Goal: Transaction & Acquisition: Purchase product/service

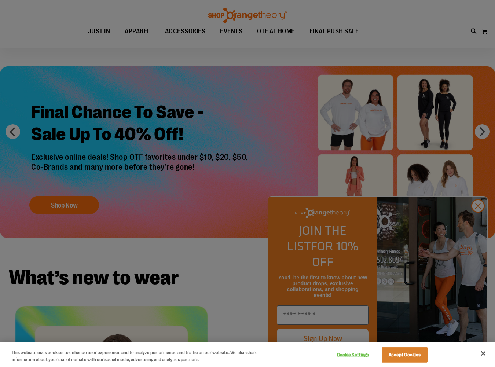
scroll to position [26, 0]
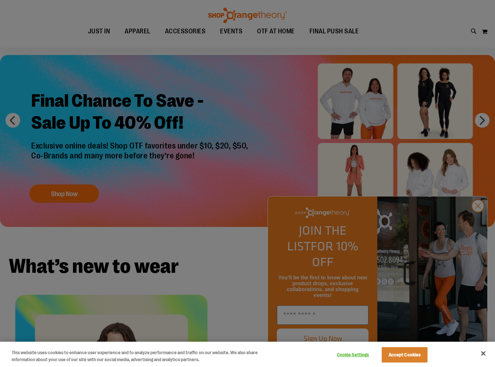
click at [136, 29] on div at bounding box center [247, 183] width 495 height 367
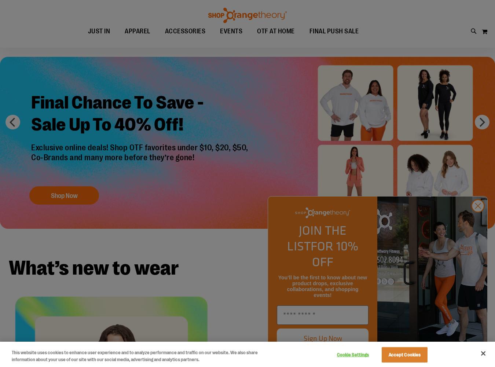
click at [474, 219] on div at bounding box center [247, 183] width 495 height 367
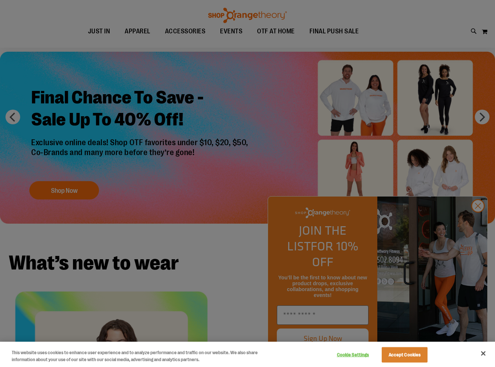
scroll to position [30, 0]
click at [480, 221] on div at bounding box center [247, 183] width 495 height 367
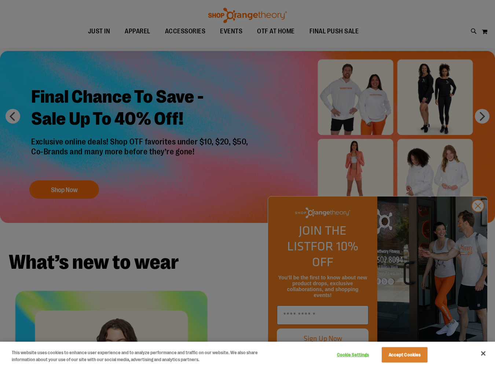
click at [481, 223] on div at bounding box center [247, 183] width 495 height 367
click at [235, 237] on div at bounding box center [247, 183] width 495 height 367
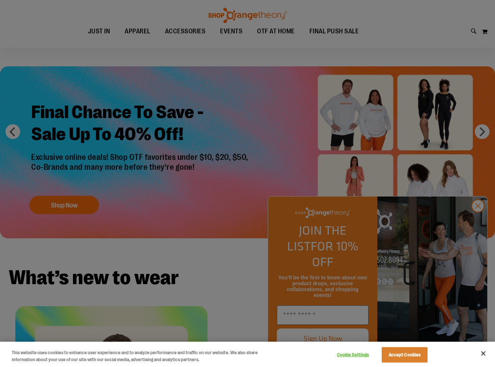
scroll to position [0, 0]
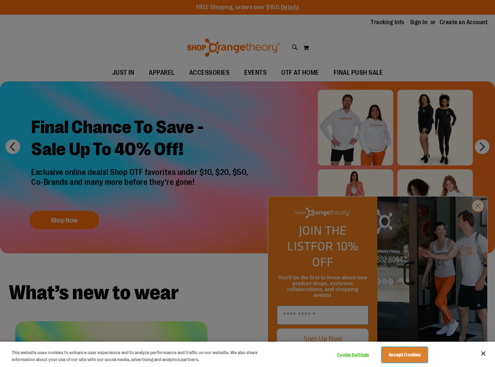
click at [415, 351] on button "Accept Cookies" at bounding box center [405, 354] width 46 height 15
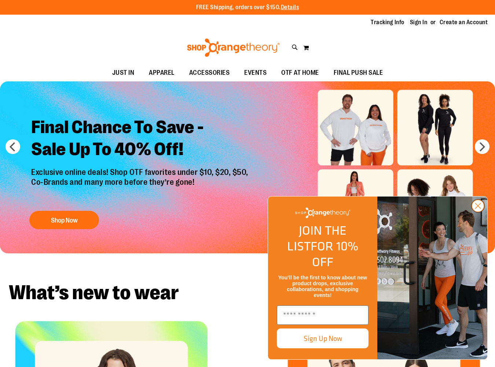
click at [478, 209] on icon "Close dialog" at bounding box center [477, 205] width 5 height 5
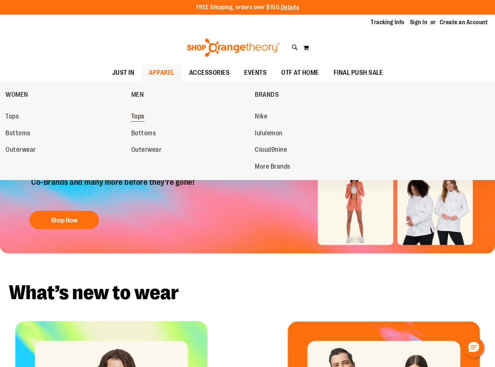
click at [138, 121] on span "Tops" at bounding box center [137, 117] width 13 height 9
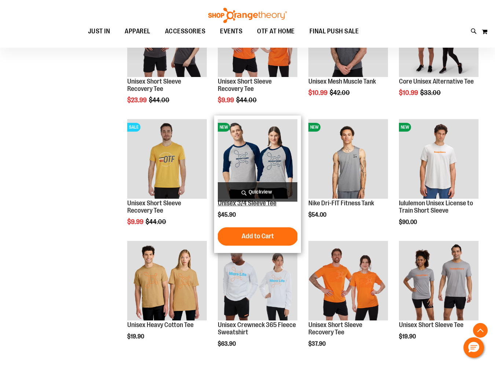
scroll to position [39, 0]
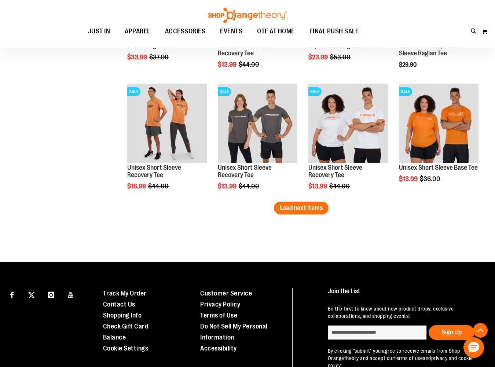
scroll to position [1056, 0]
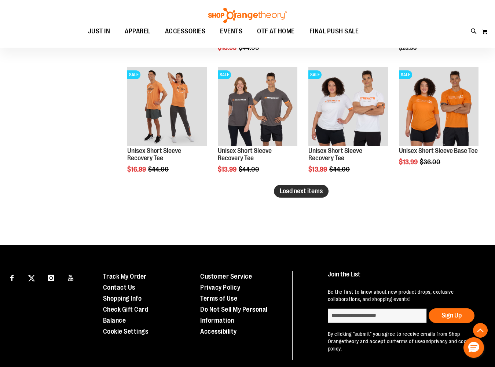
click at [316, 194] on span "Load next items" at bounding box center [301, 190] width 43 height 7
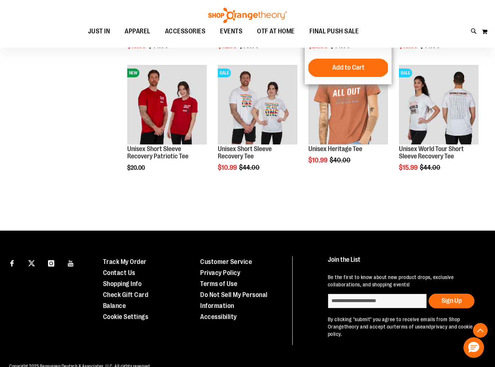
scroll to position [1303, 0]
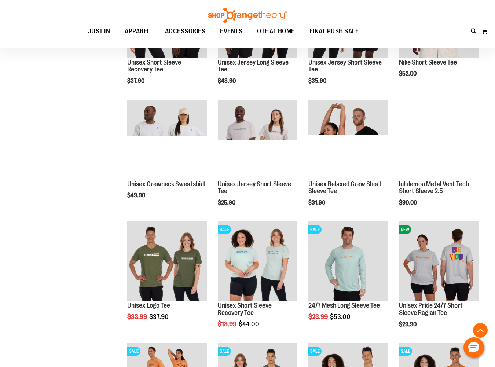
scroll to position [777, 0]
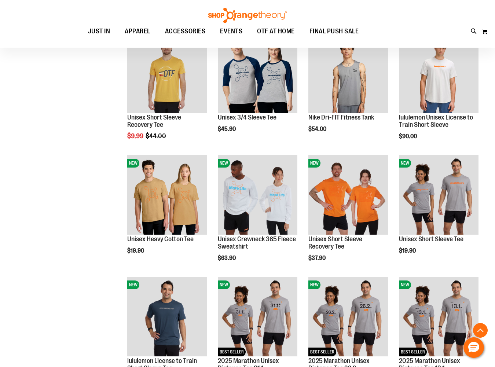
scroll to position [357, 0]
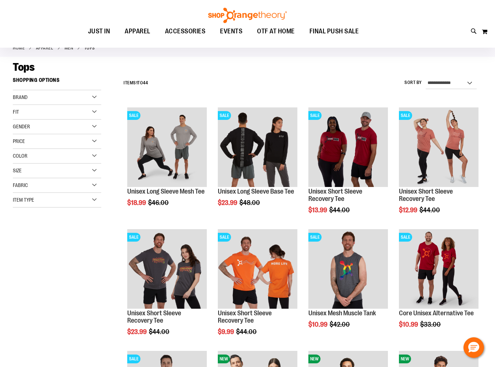
scroll to position [40, 0]
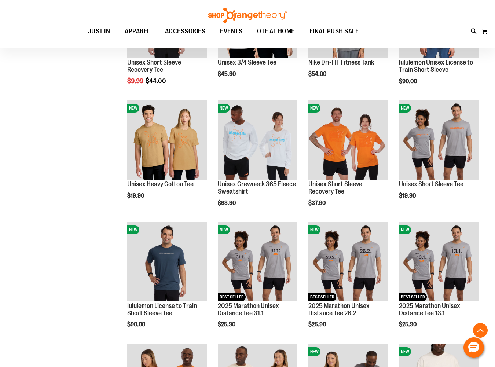
scroll to position [415, 0]
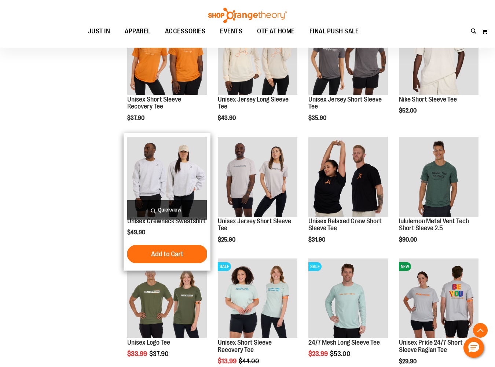
scroll to position [746, 0]
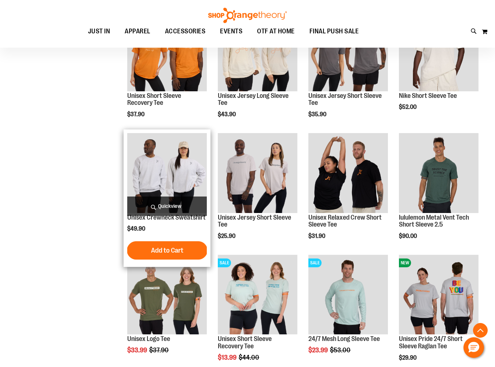
click at [176, 163] on img "product" at bounding box center [167, 173] width 80 height 80
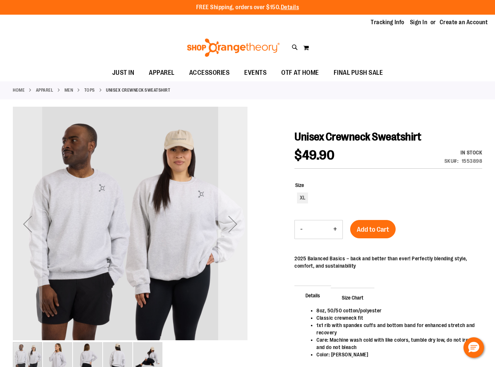
click at [231, 222] on div "Next" at bounding box center [232, 223] width 29 height 29
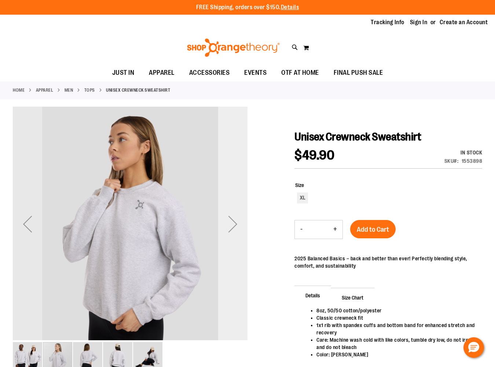
click at [231, 222] on div "Next" at bounding box center [232, 223] width 29 height 29
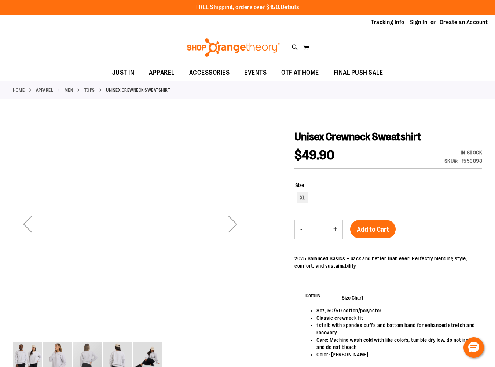
click at [231, 222] on div "Next" at bounding box center [232, 223] width 29 height 29
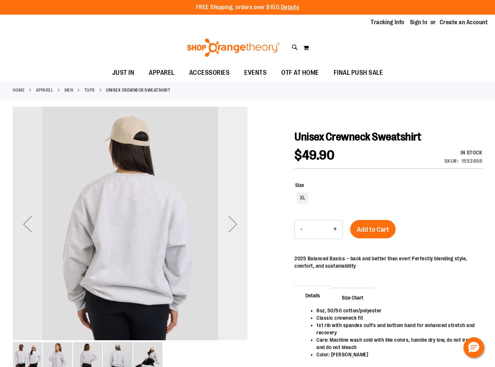
click at [231, 222] on div "Next" at bounding box center [232, 223] width 29 height 29
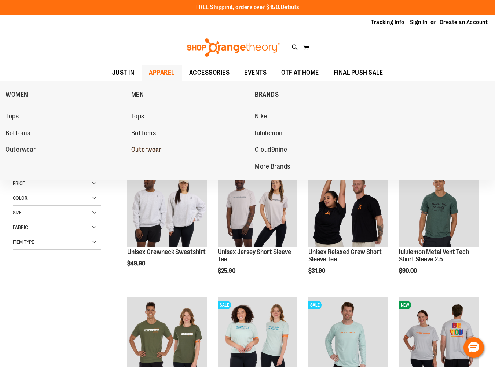
click at [158, 151] on span "Outerwear" at bounding box center [146, 150] width 30 height 9
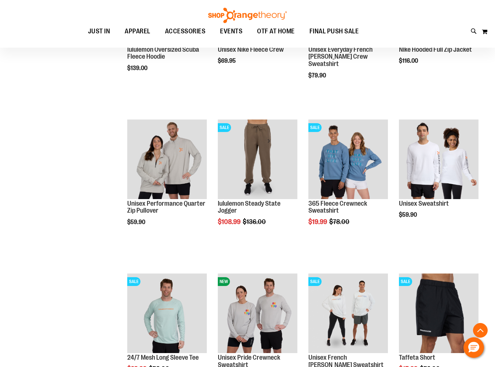
scroll to position [566, 0]
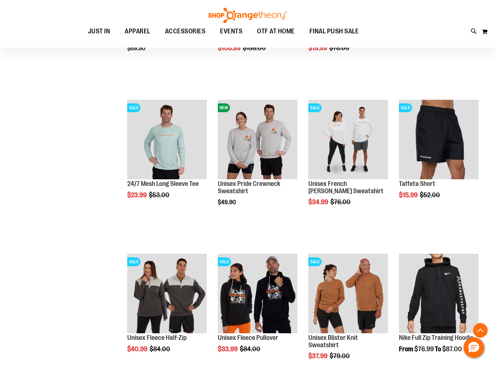
scroll to position [722, 0]
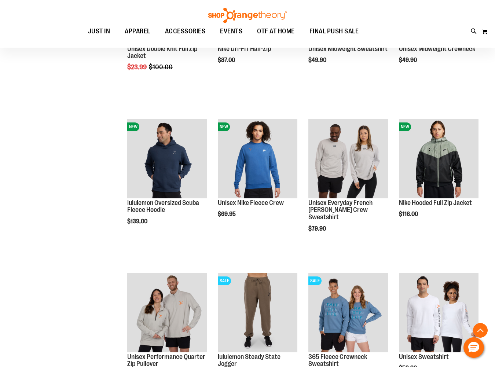
scroll to position [411, 0]
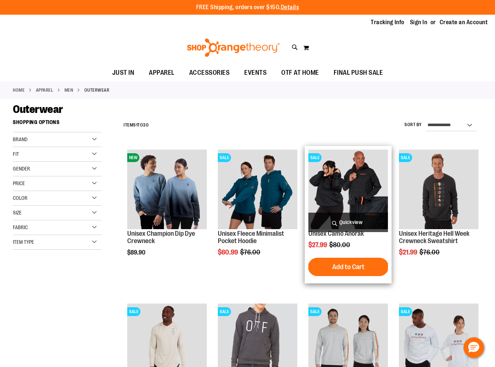
click at [353, 173] on img "product" at bounding box center [348, 190] width 80 height 80
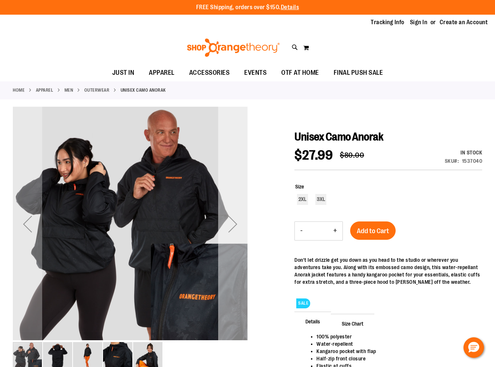
click at [240, 225] on div "Next" at bounding box center [232, 223] width 29 height 29
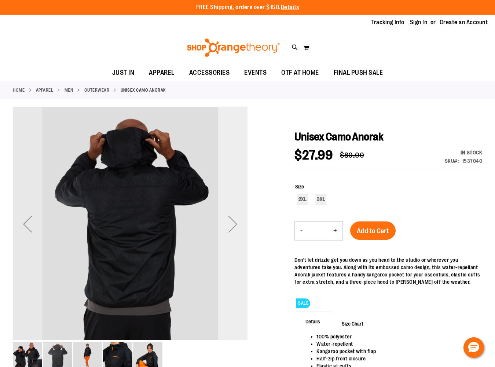
click at [240, 225] on div "Next" at bounding box center [232, 223] width 29 height 29
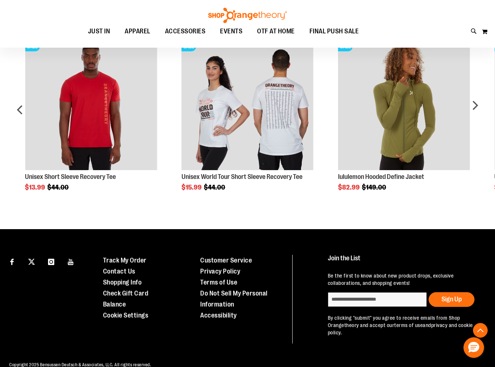
scroll to position [420, 0]
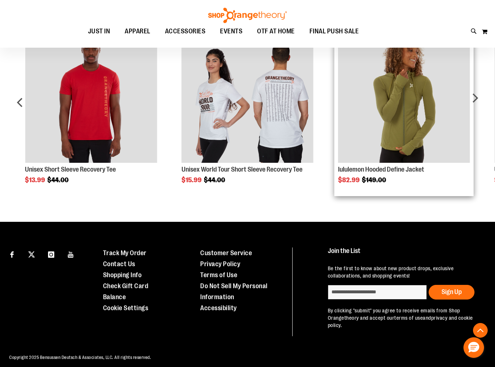
click at [448, 104] on img "Product Page Link" at bounding box center [404, 97] width 132 height 132
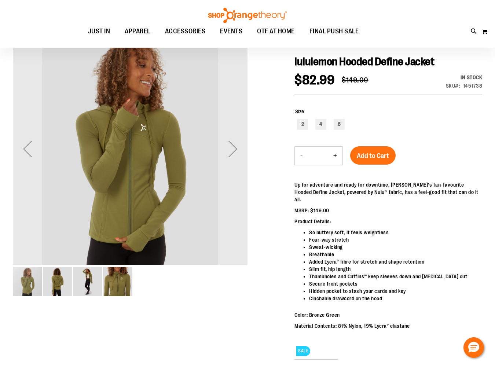
scroll to position [76, 0]
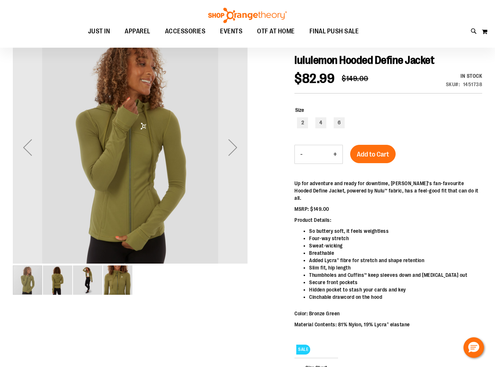
click at [113, 284] on img "image 4 of 4" at bounding box center [117, 279] width 29 height 29
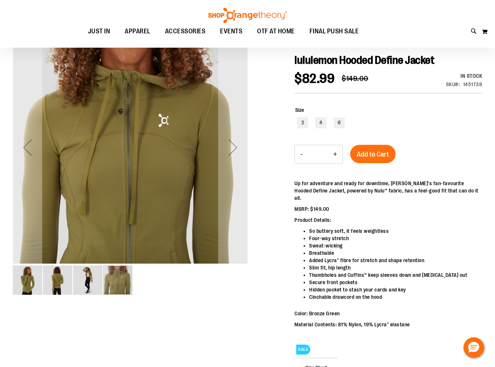
click at [93, 278] on img "image 3 of 4" at bounding box center [87, 279] width 29 height 29
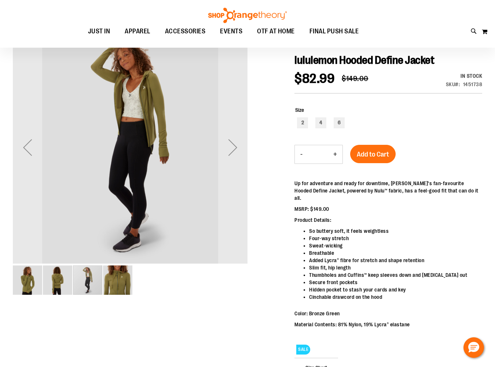
click at [61, 282] on img "image 2 of 4" at bounding box center [57, 279] width 29 height 29
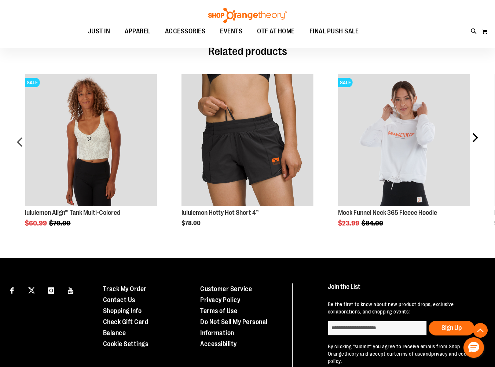
scroll to position [641, 0]
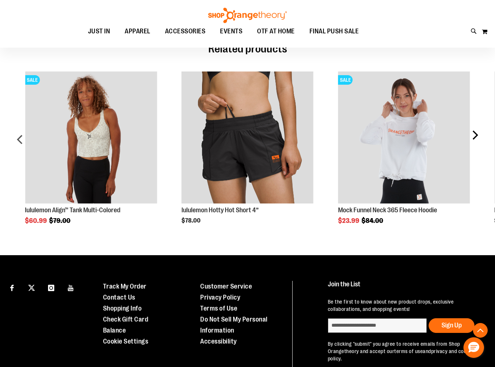
click at [474, 132] on div "next" at bounding box center [474, 141] width 15 height 163
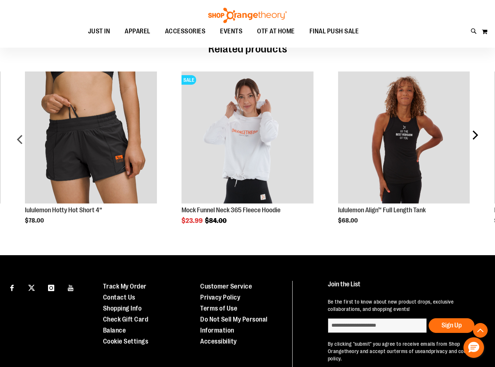
click at [474, 132] on div "next" at bounding box center [474, 141] width 15 height 163
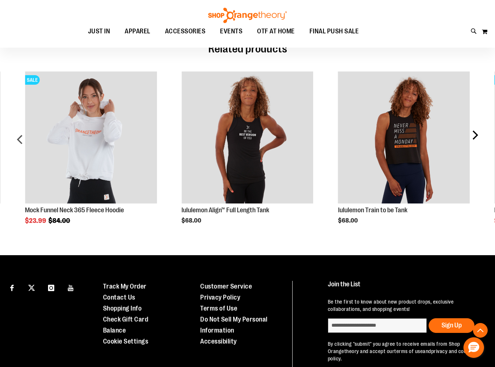
click at [474, 132] on div "next" at bounding box center [474, 141] width 15 height 163
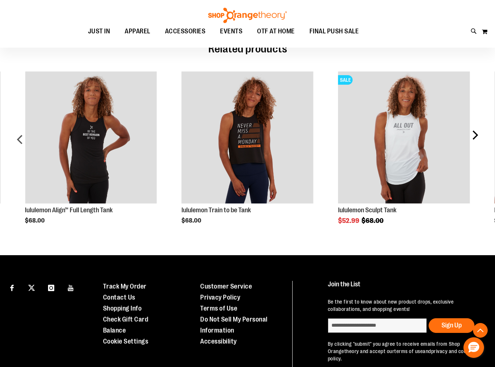
click at [474, 132] on div "next" at bounding box center [474, 141] width 15 height 163
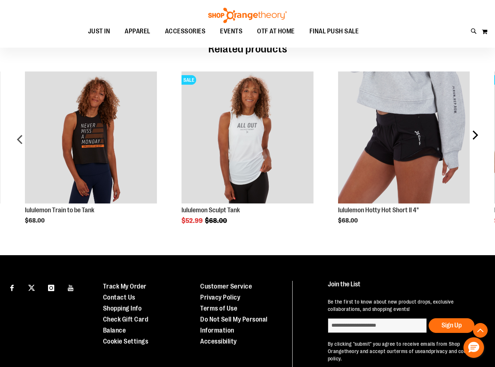
click at [474, 132] on div "next" at bounding box center [474, 141] width 15 height 163
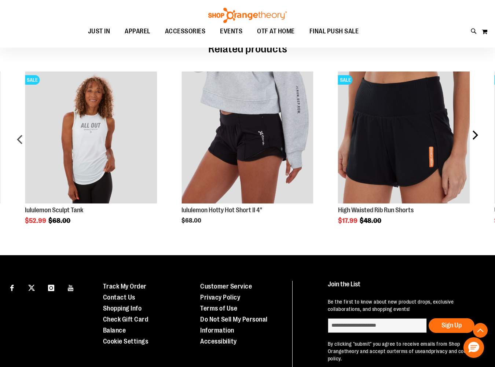
click at [474, 132] on div "next" at bounding box center [474, 141] width 15 height 163
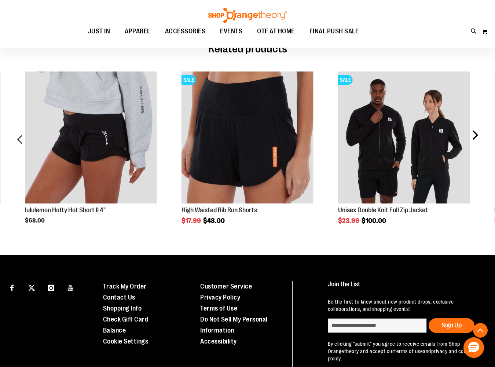
click at [474, 132] on div "next" at bounding box center [474, 141] width 15 height 163
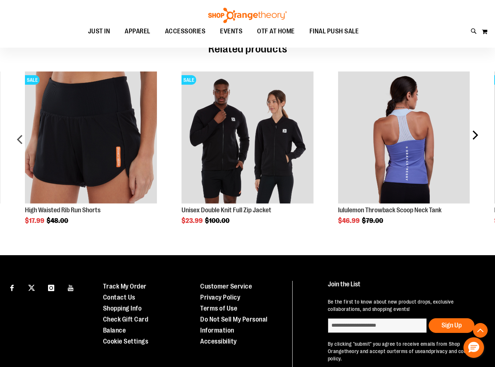
click at [474, 132] on div "next" at bounding box center [474, 141] width 15 height 163
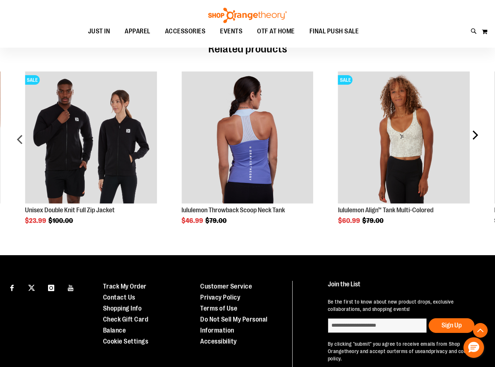
click at [474, 132] on div "next" at bounding box center [474, 141] width 15 height 163
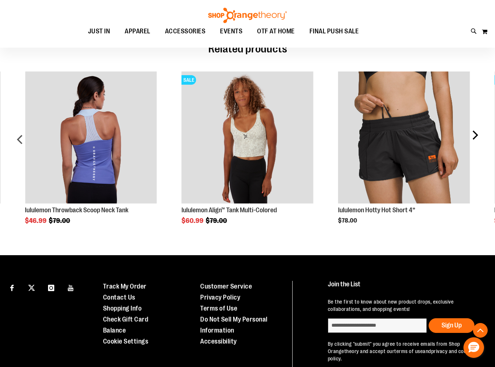
click at [474, 132] on div "next" at bounding box center [474, 141] width 15 height 163
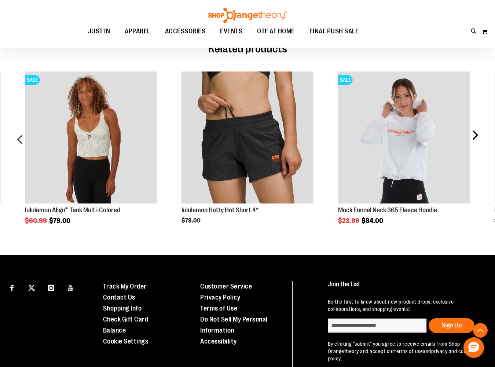
click at [474, 132] on div "next" at bounding box center [474, 141] width 15 height 163
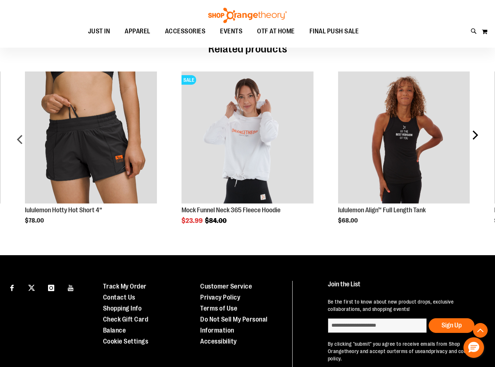
click at [474, 132] on div "next" at bounding box center [474, 141] width 15 height 163
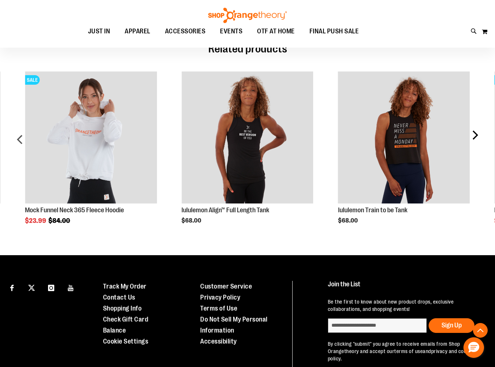
click at [474, 132] on div "next" at bounding box center [474, 141] width 15 height 163
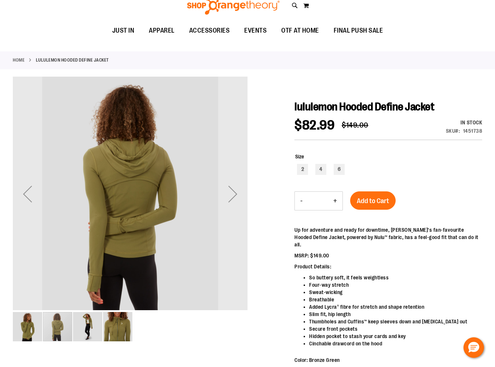
scroll to position [0, 0]
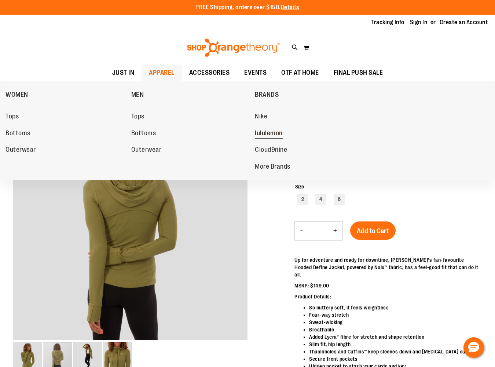
click at [262, 133] on span "lululemon" at bounding box center [269, 133] width 28 height 9
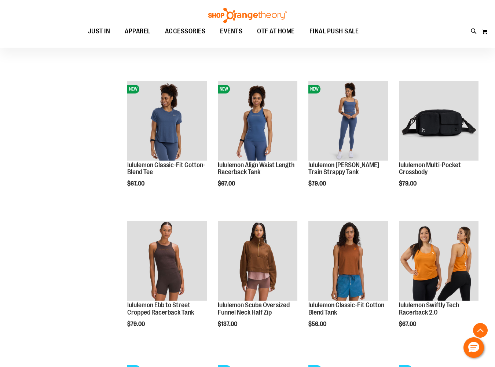
scroll to position [351, 0]
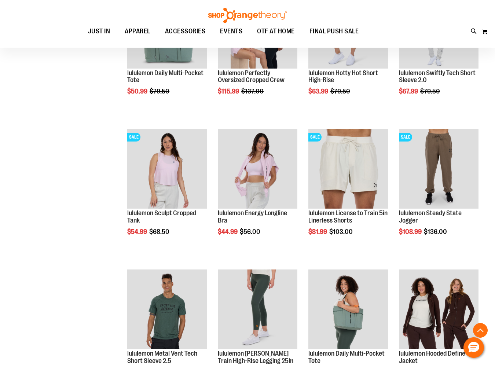
scroll to position [720, 0]
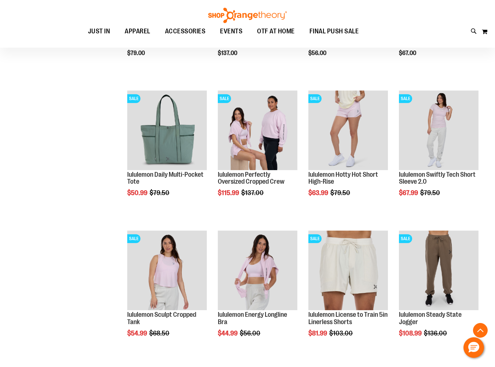
scroll to position [619, 0]
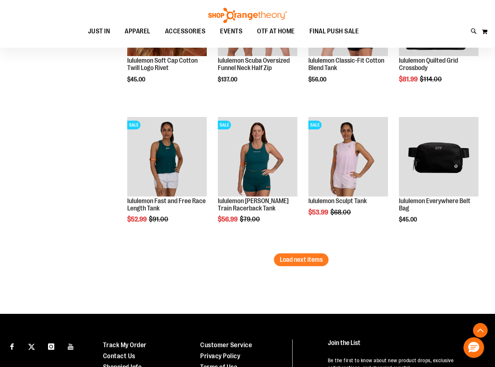
scroll to position [1253, 0]
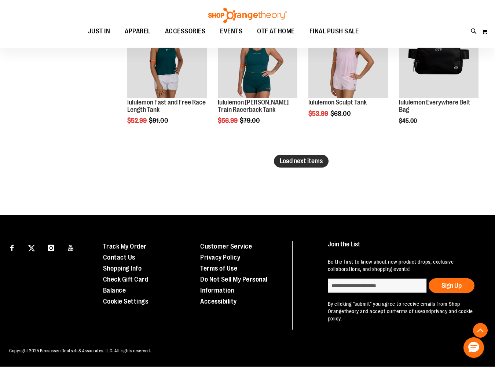
click at [303, 165] on button "Load next items" at bounding box center [301, 161] width 55 height 13
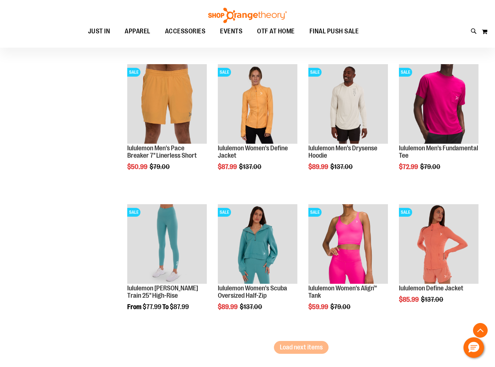
scroll to position [1491, 0]
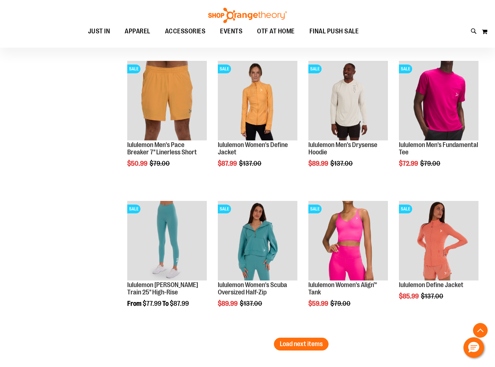
click at [296, 341] on span "Load next items" at bounding box center [301, 343] width 43 height 7
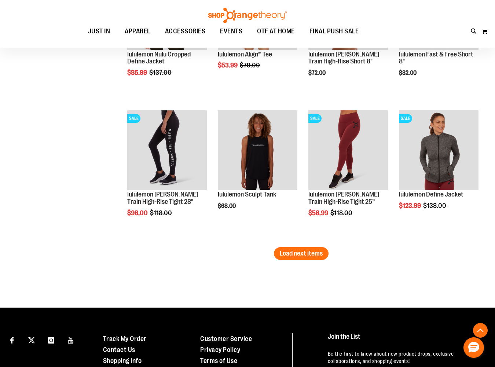
scroll to position [2003, 0]
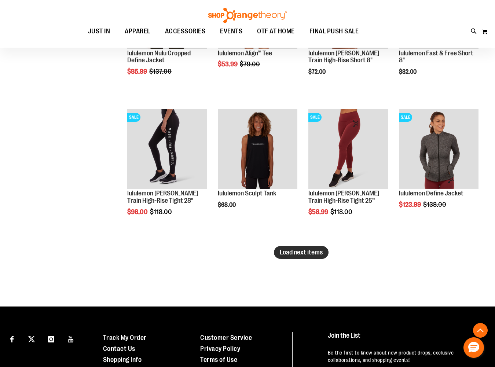
click at [309, 253] on span "Load next items" at bounding box center [301, 252] width 43 height 7
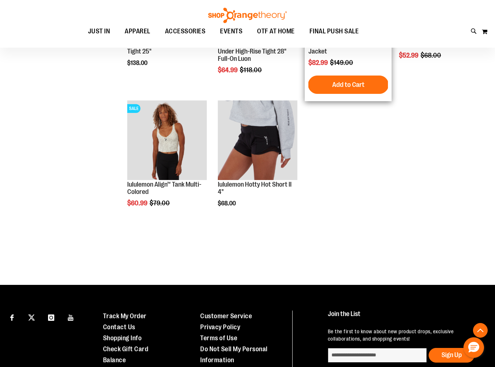
scroll to position [2293, 0]
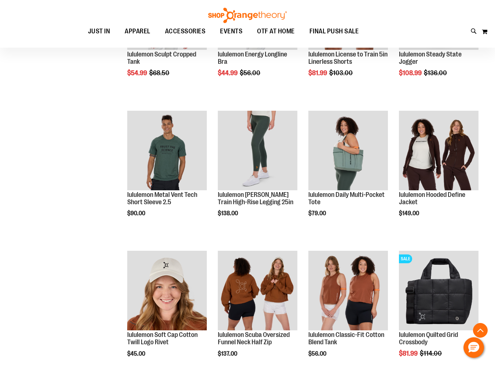
scroll to position [883, 0]
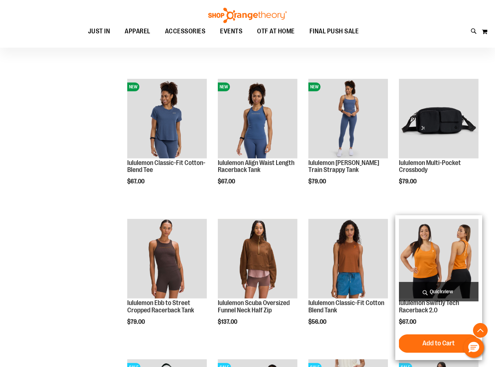
scroll to position [350, 0]
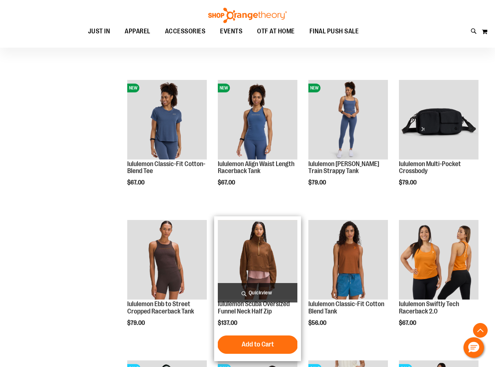
click at [264, 242] on img "product" at bounding box center [258, 260] width 80 height 80
